Goal: Transaction & Acquisition: Register for event/course

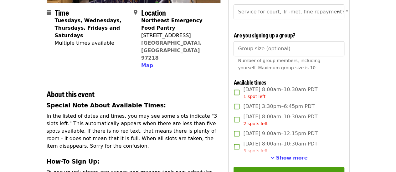
scroll to position [161, 0]
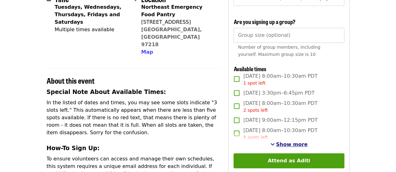
click at [284, 148] on span "Show more" at bounding box center [292, 145] width 32 height 6
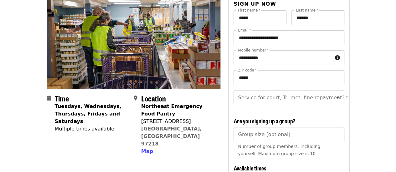
scroll to position [62, 0]
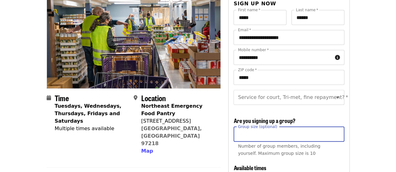
click at [261, 141] on input "Group size (optional)" at bounding box center [289, 134] width 110 height 15
click at [337, 136] on input "*" at bounding box center [289, 134] width 110 height 15
type input "*"
click at [337, 136] on input "*" at bounding box center [289, 134] width 110 height 15
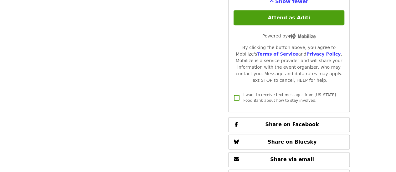
scroll to position [1604, 0]
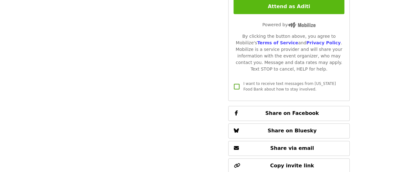
click at [288, 14] on button "Attend as Aditi" at bounding box center [289, 6] width 110 height 15
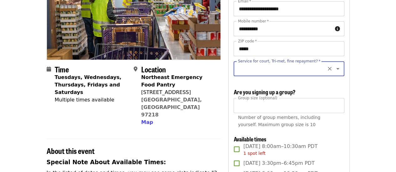
scroll to position [90, 0]
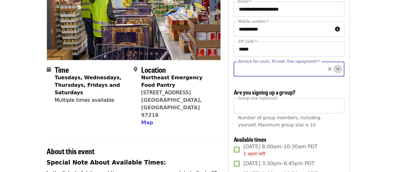
click at [334, 69] on icon "Open" at bounding box center [338, 69] width 8 height 8
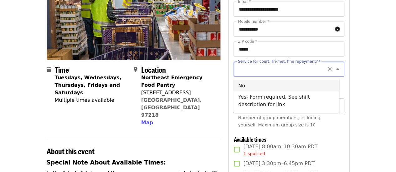
click at [242, 87] on li "No" at bounding box center [286, 85] width 106 height 11
type input "**"
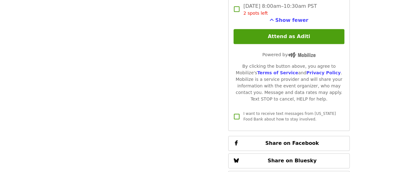
scroll to position [1580, 0]
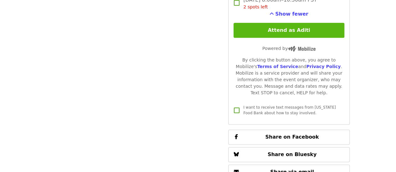
click at [297, 35] on button "Attend as Aditi" at bounding box center [289, 30] width 110 height 15
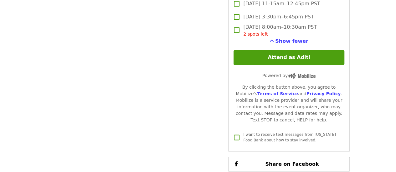
scroll to position [1587, 0]
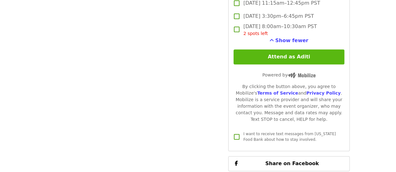
click at [306, 61] on button "Attend as Aditi" at bounding box center [289, 56] width 110 height 15
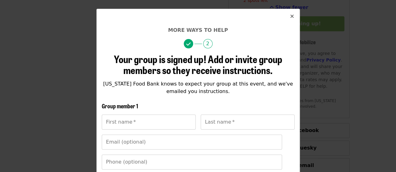
scroll to position [18, 0]
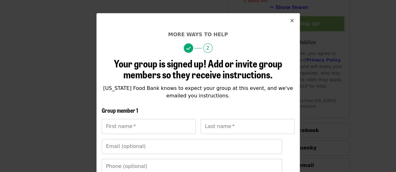
click at [290, 20] on icon "times icon" at bounding box center [292, 21] width 4 height 6
